Goal: Information Seeking & Learning: Learn about a topic

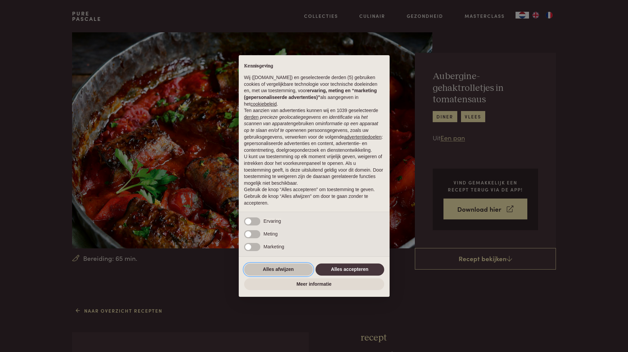
click at [282, 268] on button "Alles afwijzen" at bounding box center [278, 270] width 69 height 12
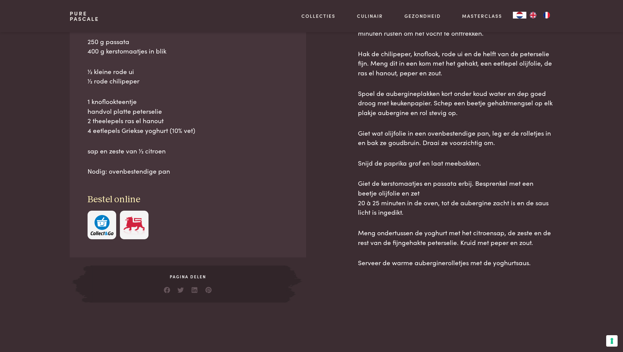
scroll to position [303, 0]
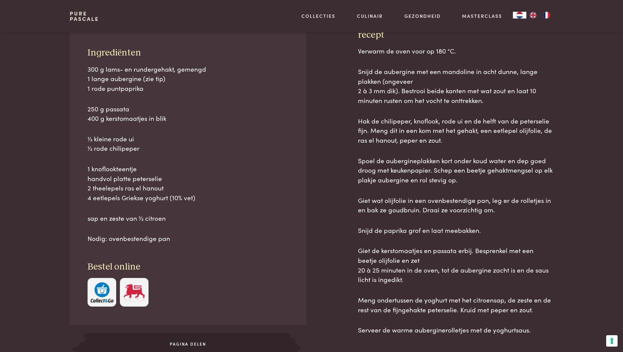
drag, startPoint x: 84, startPoint y: 50, endPoint x: 205, endPoint y: 240, distance: 225.7
click at [205, 240] on div "Ingrediënten 300 g lams- en rundergehakt, gemengd 1 lange aubergine (zie tip) 1…" at bounding box center [188, 177] width 236 height 296
copy div "Ingrediënten 300 g lams- en rundergehakt, gemengd 1 lange aubergine (zie tip) 1…"
click at [577, 183] on div "Naar overzicht recepten Ingrediënten 300 g lams- en rundergehakt, gemengd 1 lan…" at bounding box center [311, 186] width 623 height 368
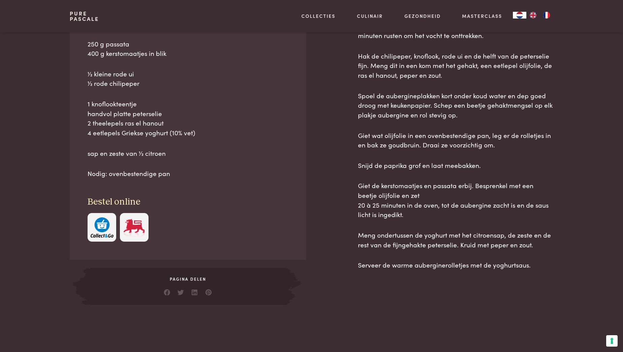
scroll to position [397, 0]
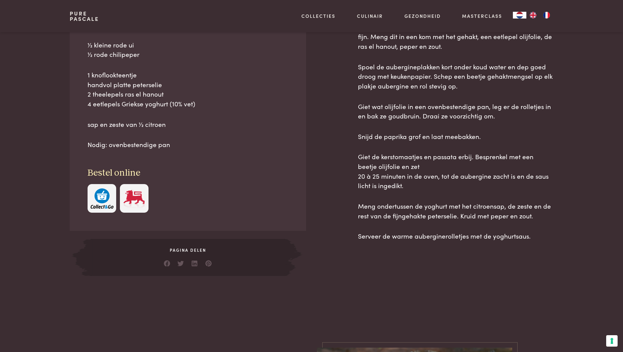
drag, startPoint x: 358, startPoint y: 100, endPoint x: 542, endPoint y: 234, distance: 227.9
click at [542, 234] on div "Ingrediënten 300 g lams- en rundergehakt, gemengd 1 lange aubergine (zie tip) 1…" at bounding box center [312, 105] width 484 height 341
copy div "loremi Dolorsi am cons adip el 426 °S. Doeiu te incididun utl etd magnaaliq en …"
click at [588, 268] on div "Naar overzicht recepten Ingrediënten 300 g lams- en rundergehakt, gemengd 1 lan…" at bounding box center [311, 92] width 623 height 368
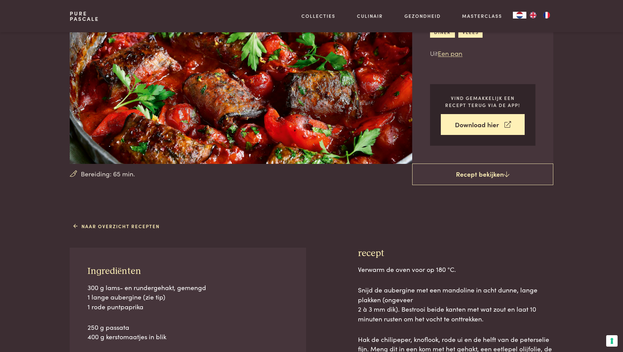
scroll to position [0, 0]
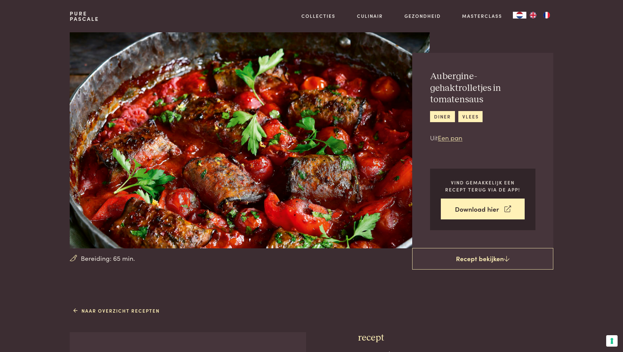
click at [286, 115] on img at bounding box center [250, 140] width 360 height 216
drag, startPoint x: 65, startPoint y: 12, endPoint x: 132, endPoint y: 256, distance: 253.1
copy div "Pure Pascale Collecties Kitchenware Tableware Bathroom Interior Inspiratie Alle…"
click at [36, 58] on section "Bereiding: 65 min. Aubergine-gehaktrolletjes in tomatensaus diner vlees Uit Een…" at bounding box center [311, 140] width 623 height 217
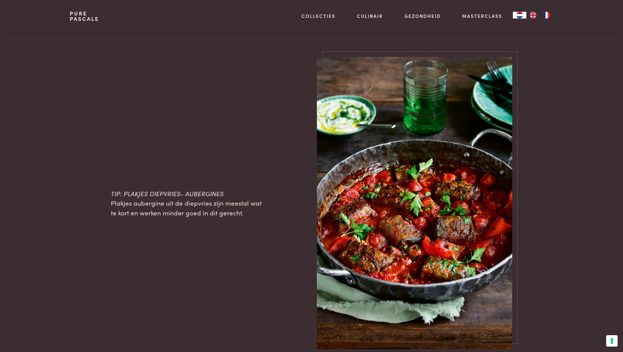
scroll to position [741, 0]
